Goal: Information Seeking & Learning: Learn about a topic

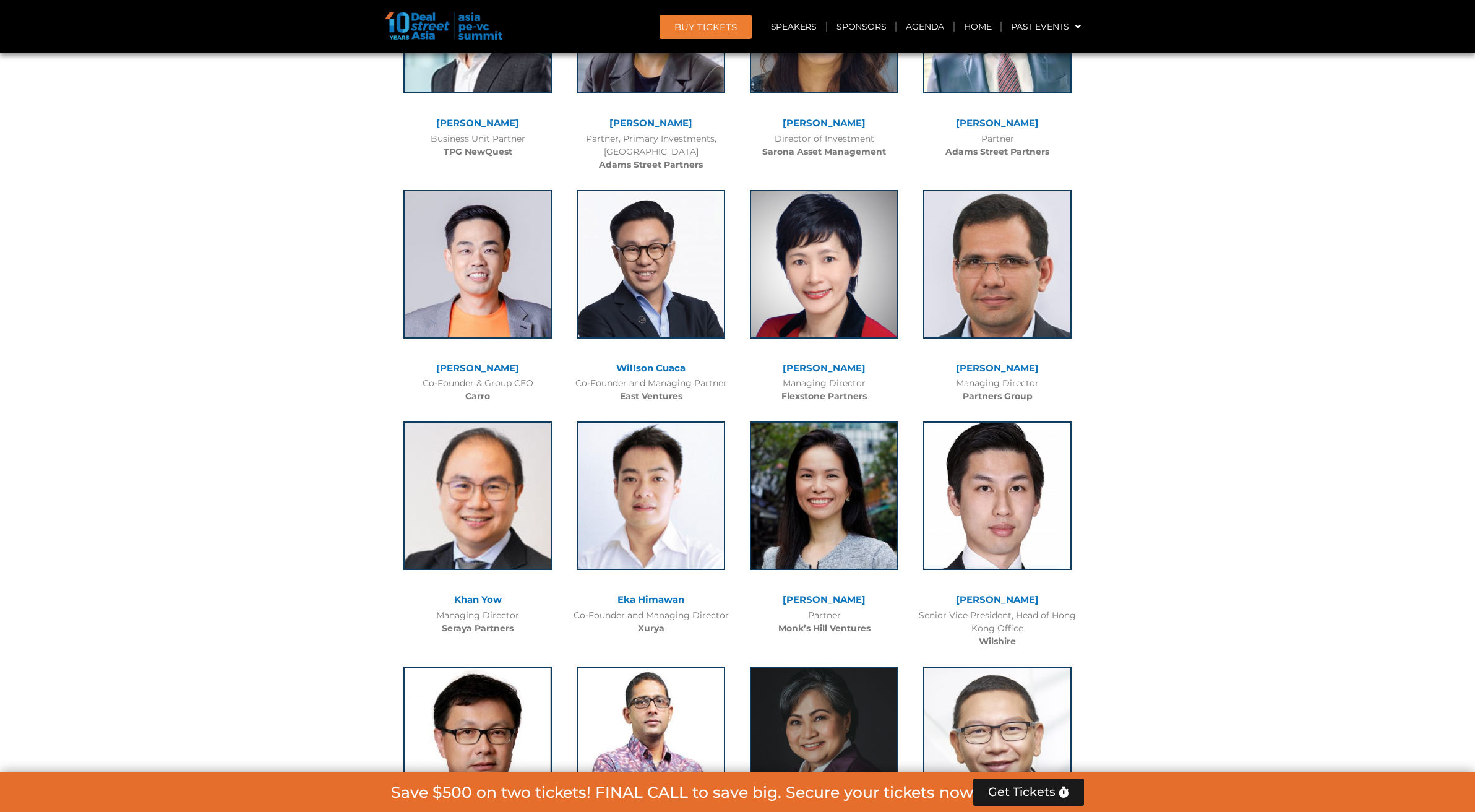
scroll to position [2579, 0]
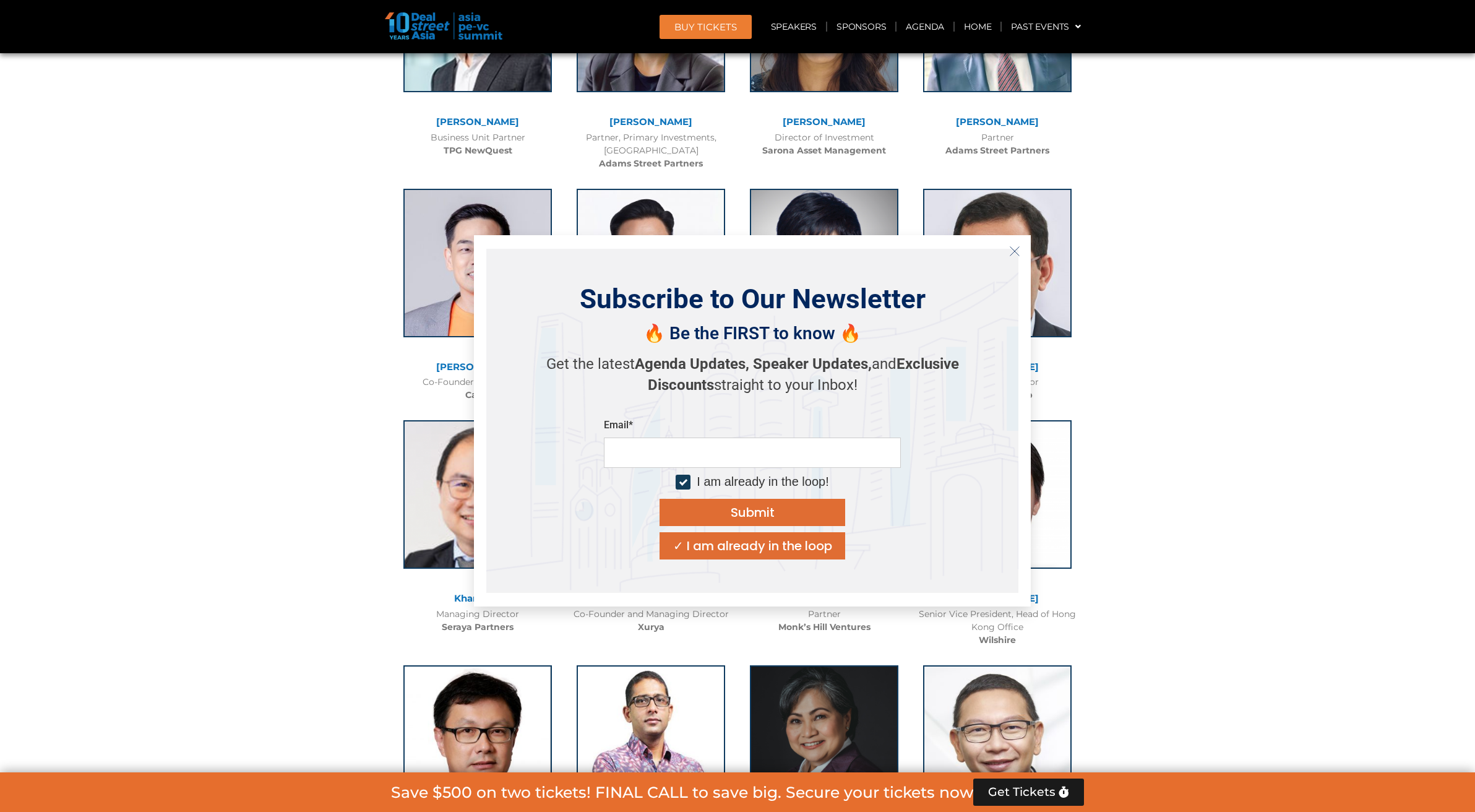
click at [1014, 248] on icon "Close" at bounding box center [1015, 251] width 11 height 11
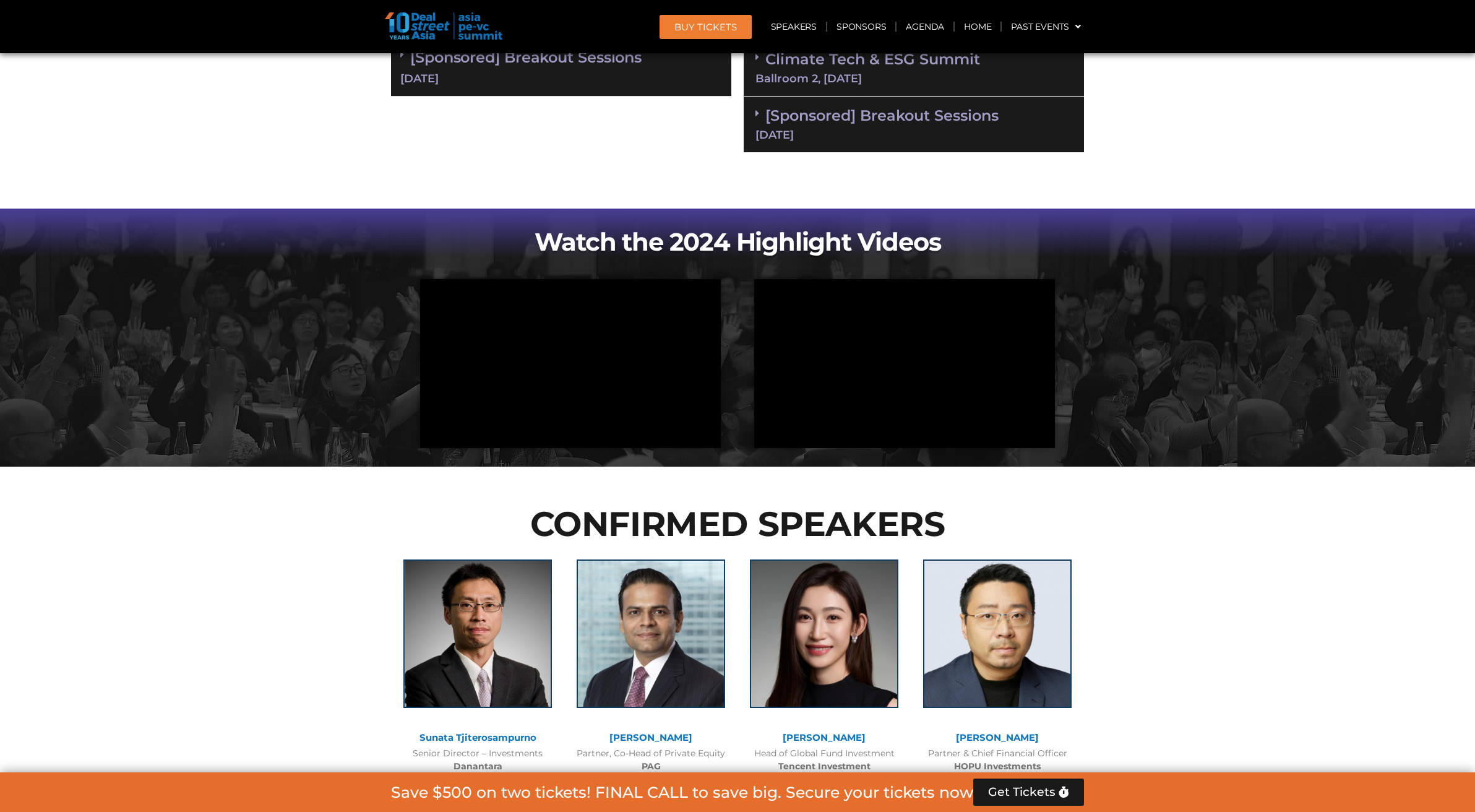
scroll to position [0, 0]
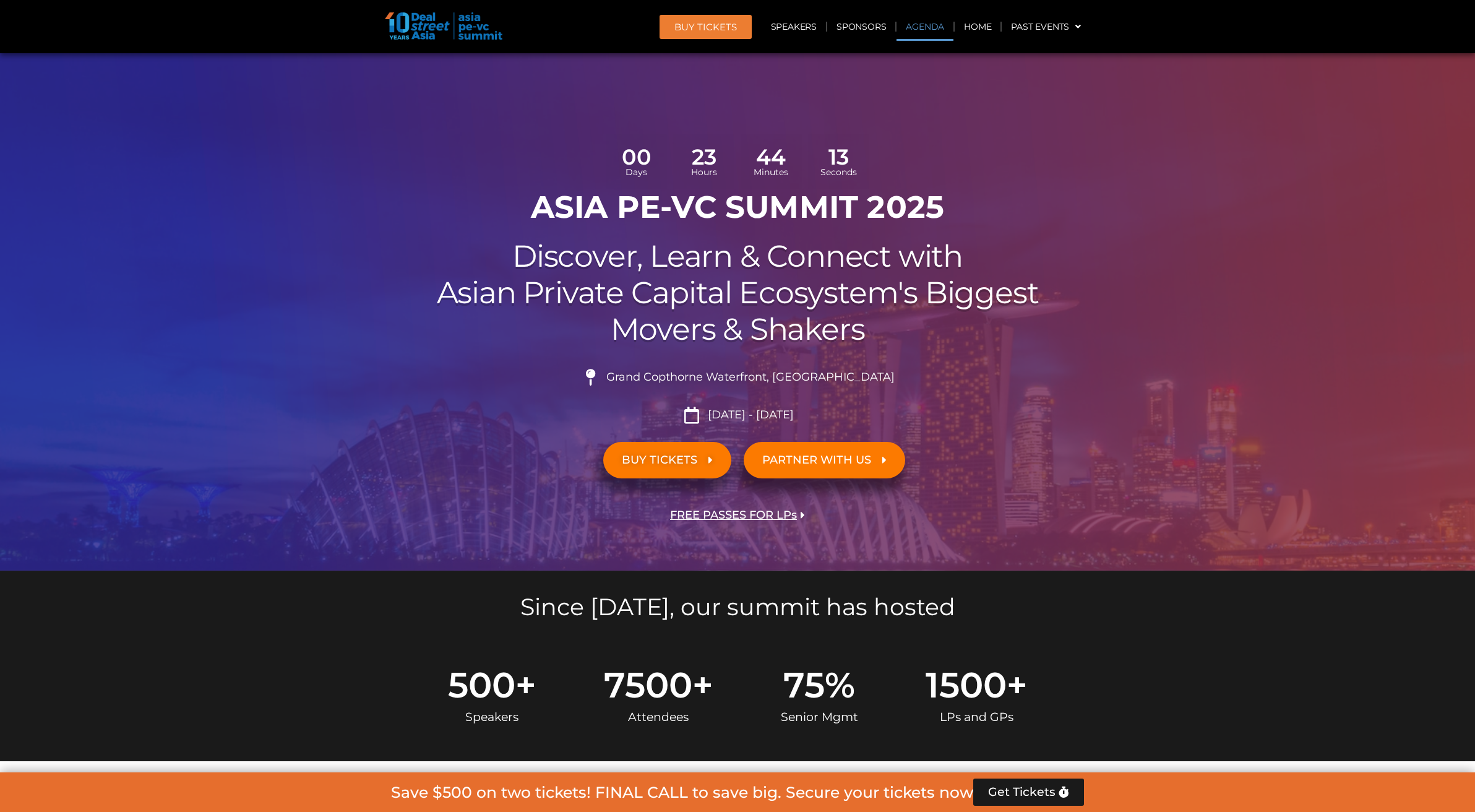
click at [915, 29] on link "Agenda" at bounding box center [925, 26] width 57 height 28
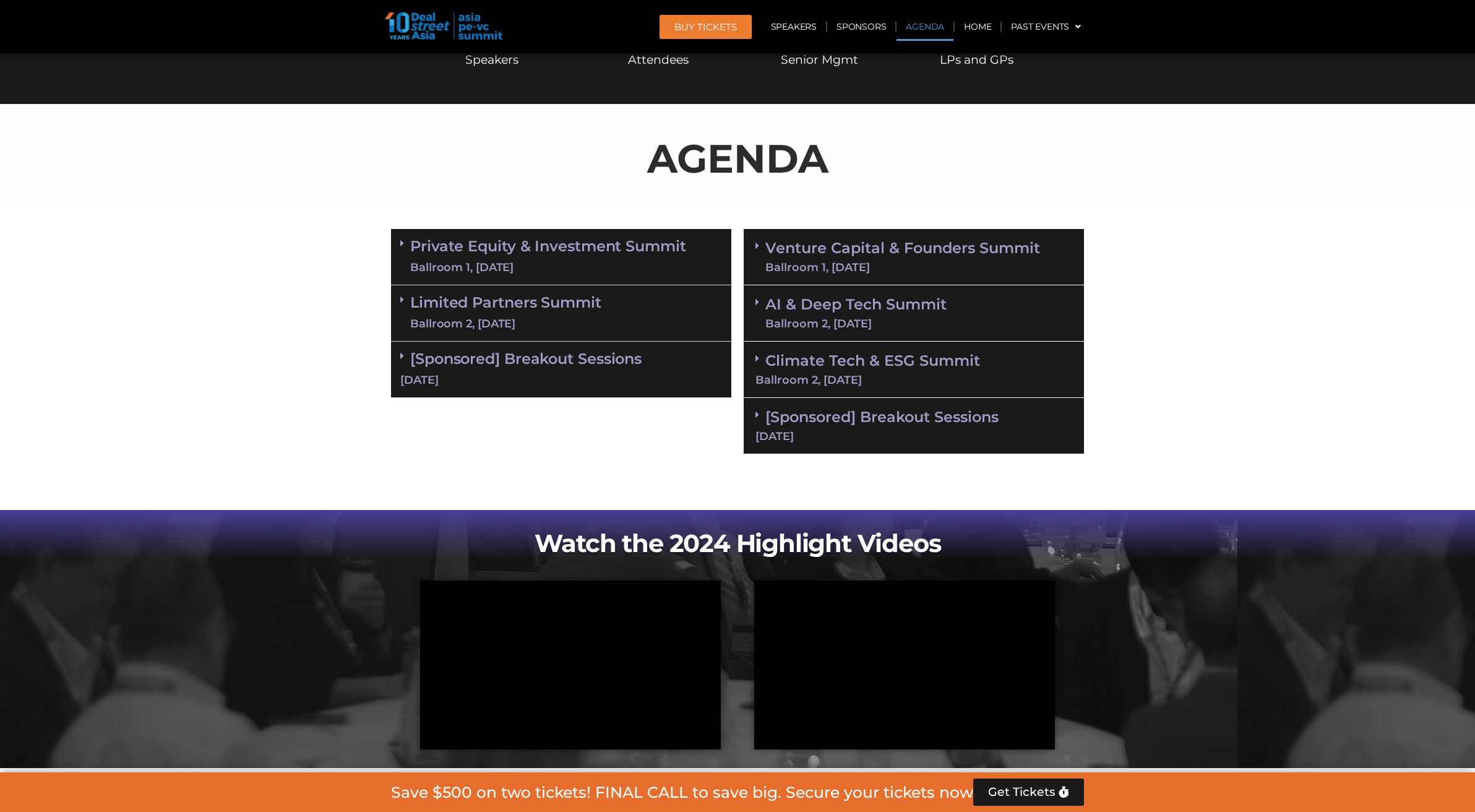
scroll to position [714, 0]
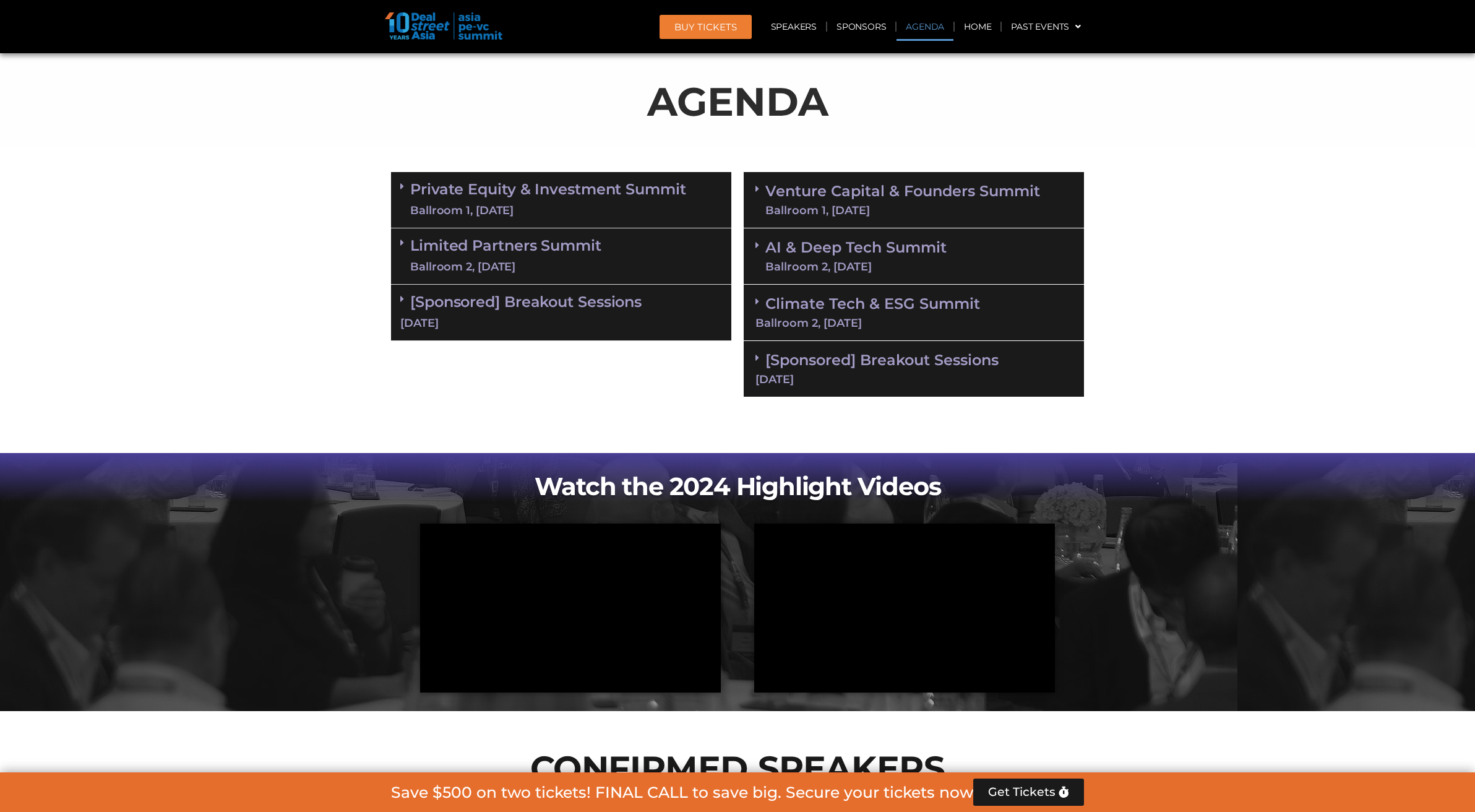
click at [798, 187] on link "Venture Capital & Founders​ Summit Ballroom 1, 11 Sept" at bounding box center [903, 200] width 275 height 32
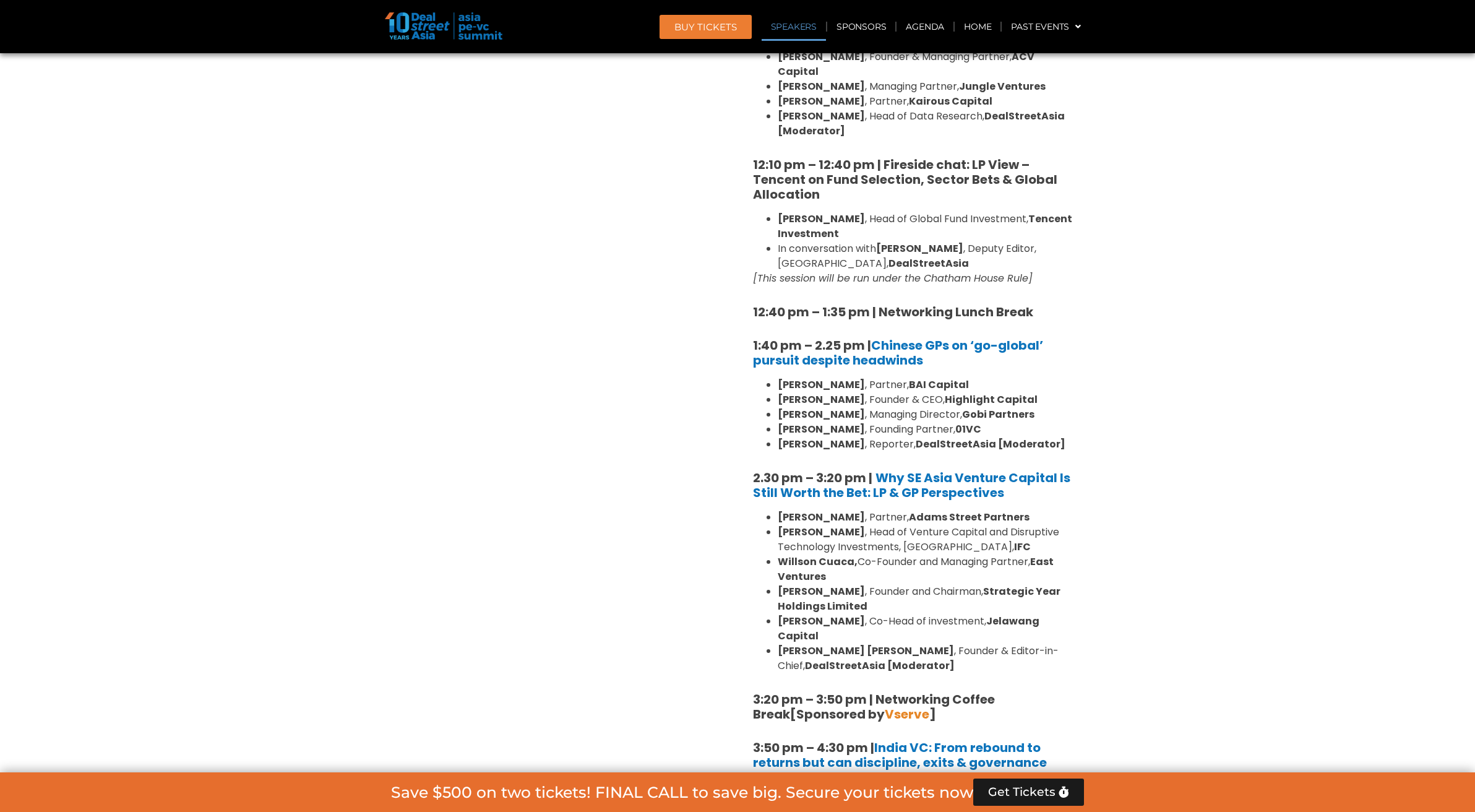
scroll to position [1457, 0]
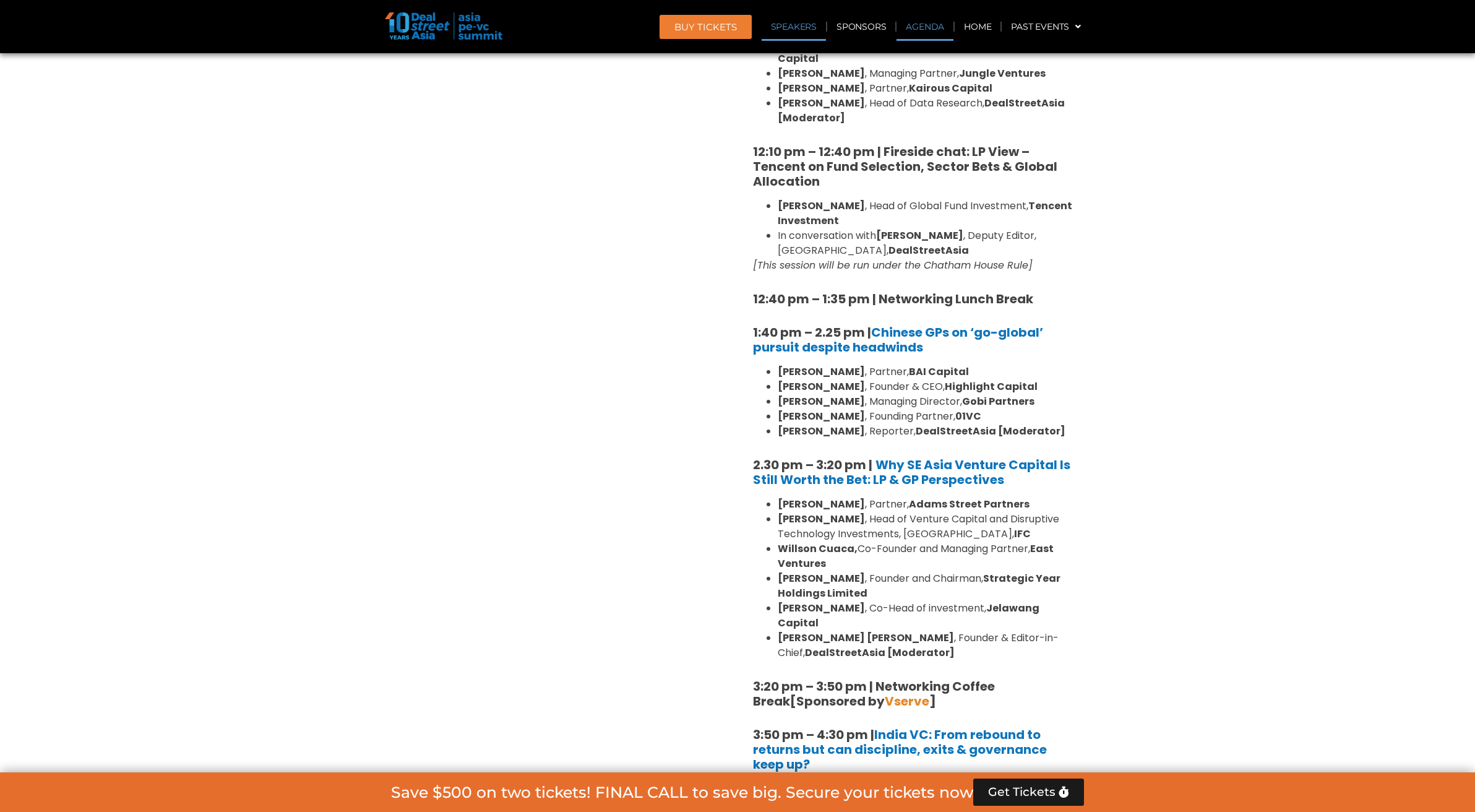
click at [927, 33] on link "Agenda" at bounding box center [925, 26] width 57 height 28
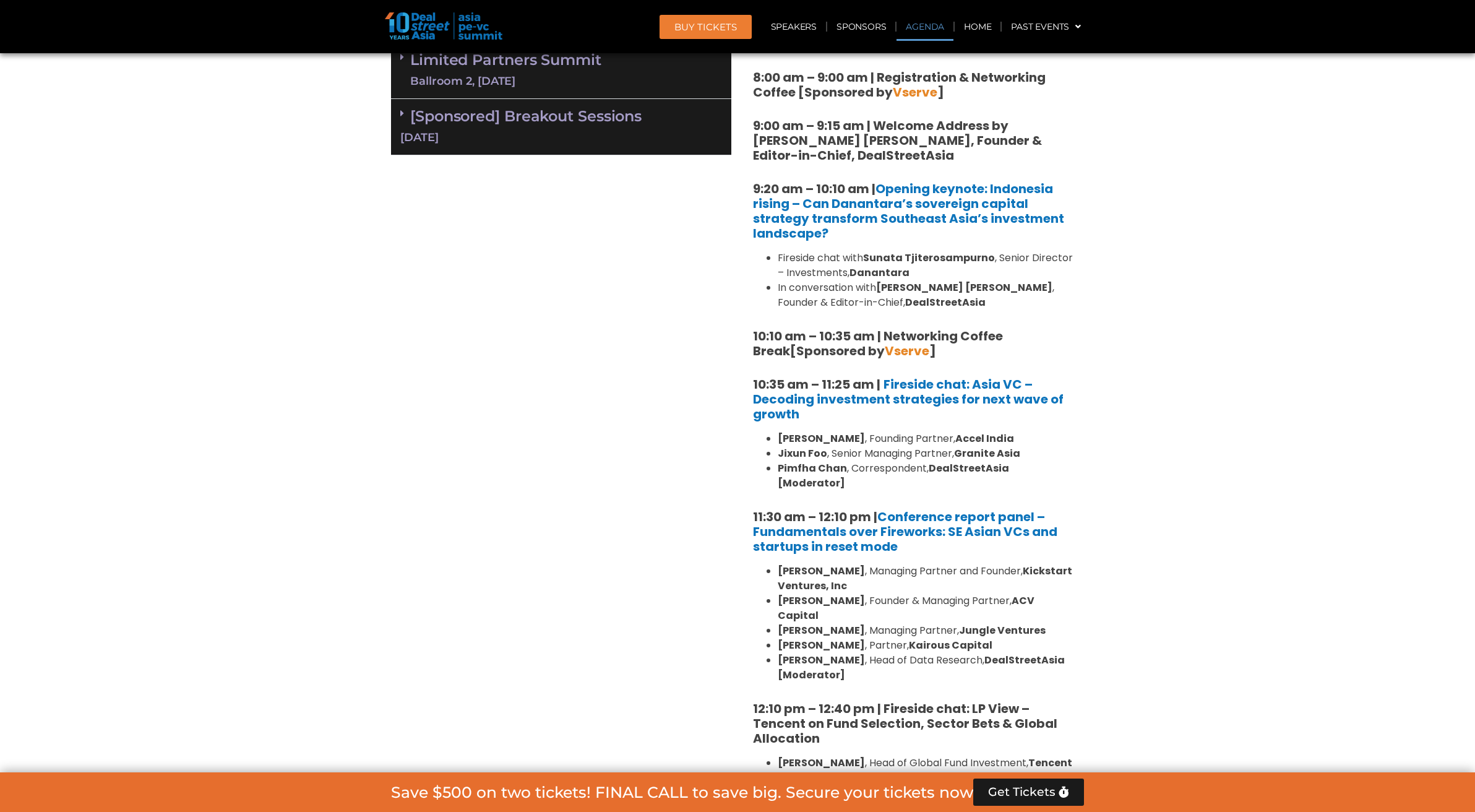
scroll to position [714, 0]
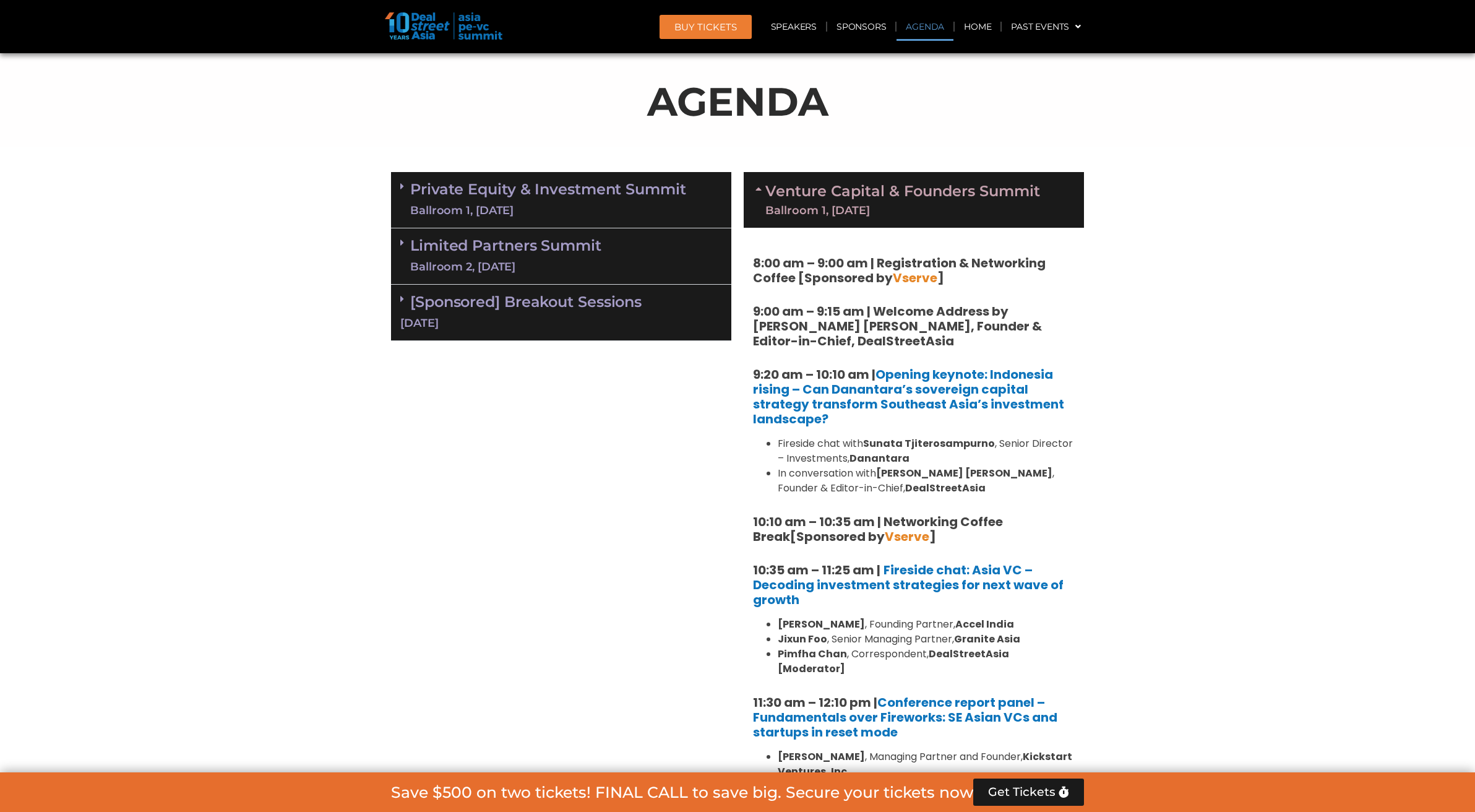
click at [846, 197] on link "Venture Capital & Founders​ Summit Ballroom 1, 11 Sept" at bounding box center [903, 200] width 275 height 32
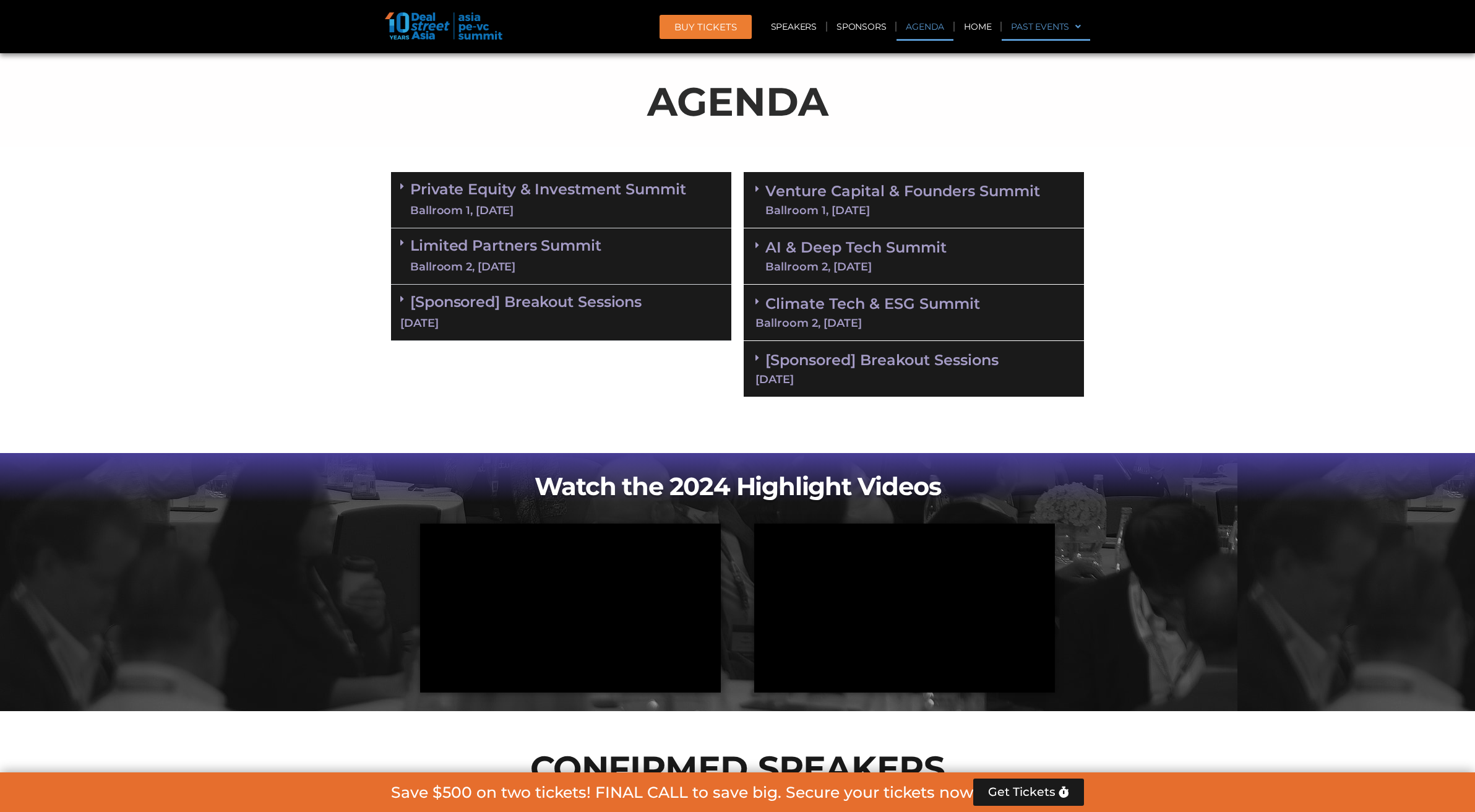
click at [1052, 28] on link "Past Events" at bounding box center [1046, 26] width 88 height 28
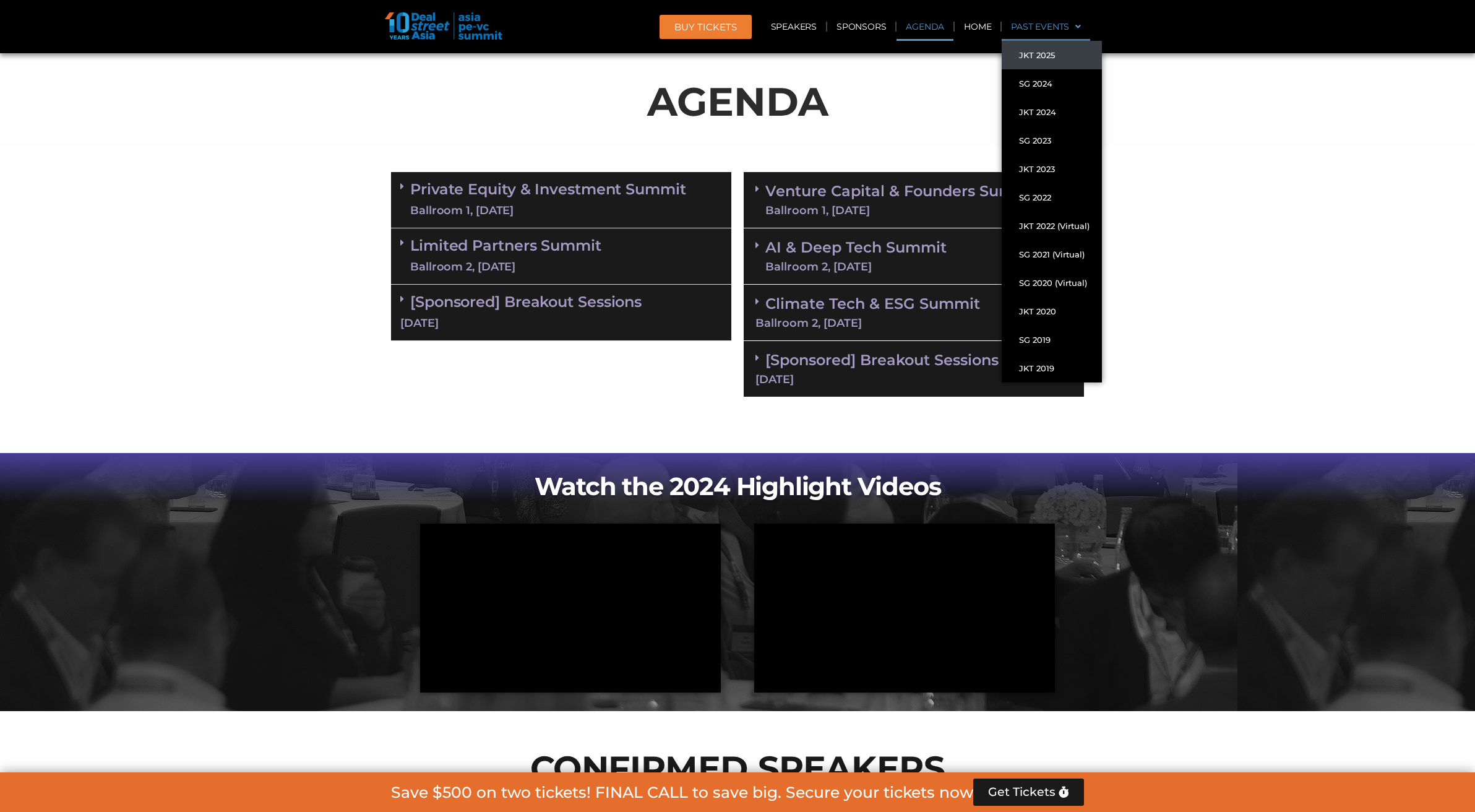
click at [1044, 56] on link "JKT 2025" at bounding box center [1052, 54] width 100 height 28
